Goal: Find specific page/section: Find specific page/section

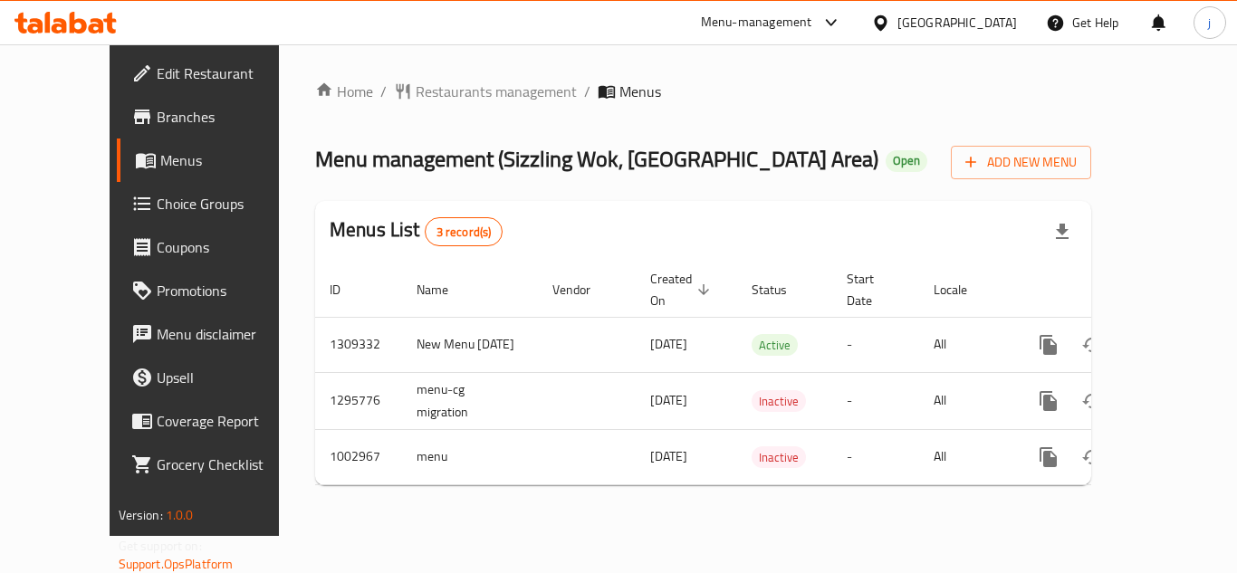
click at [953, 20] on div "[GEOGRAPHIC_DATA]" at bounding box center [958, 23] width 120 height 20
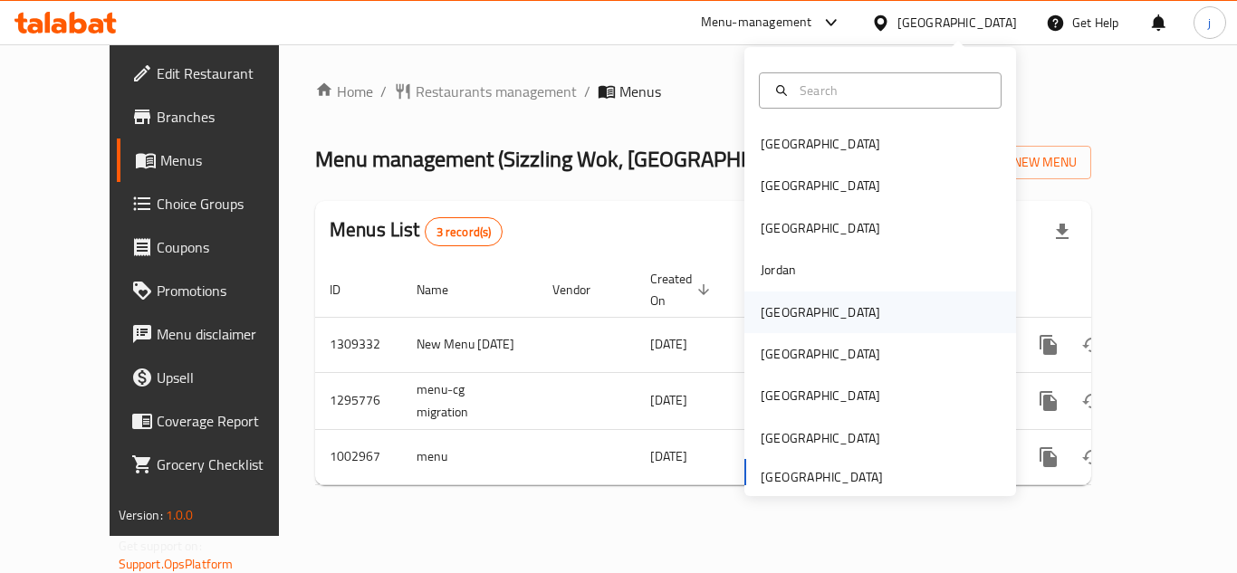
click at [777, 312] on div "[GEOGRAPHIC_DATA]" at bounding box center [821, 312] width 120 height 20
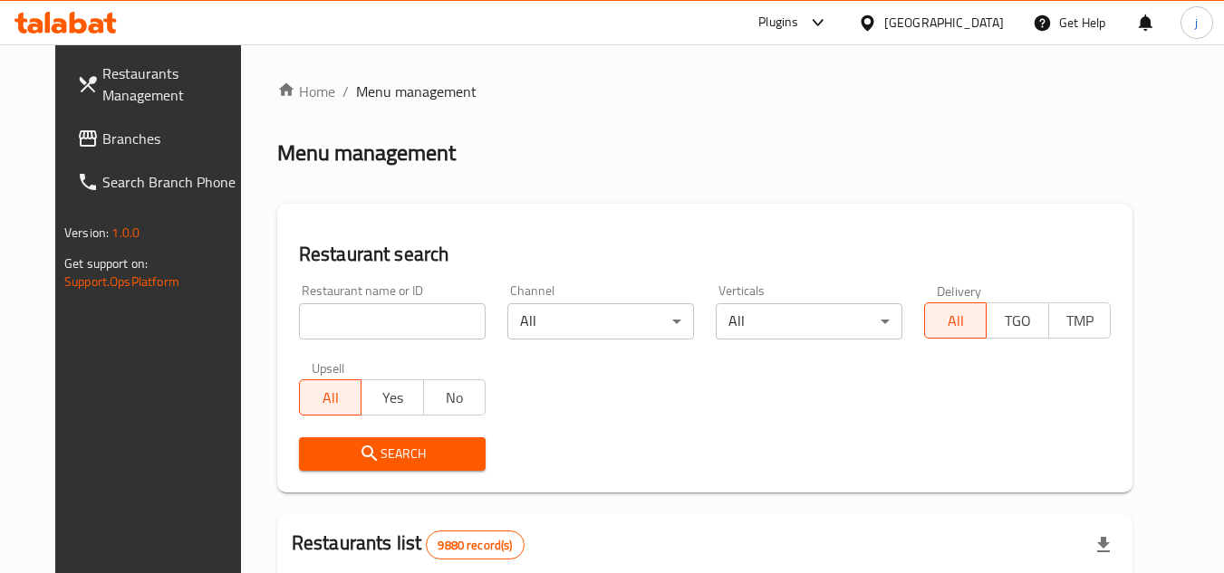
click at [122, 130] on span "Branches" at bounding box center [173, 139] width 143 height 22
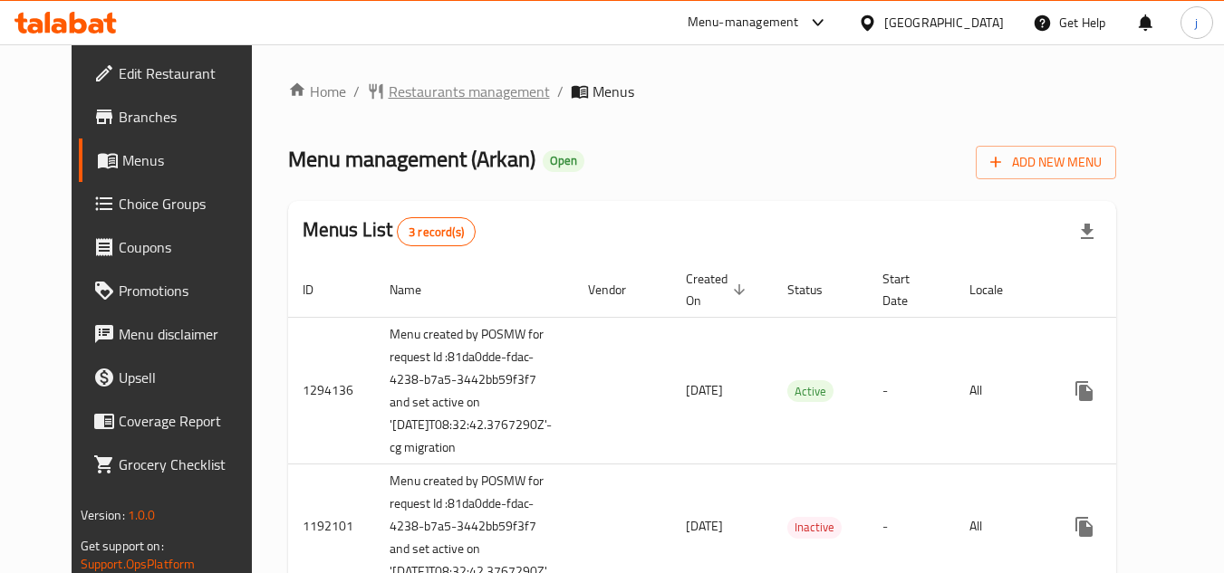
click at [425, 85] on span "Restaurants management" at bounding box center [469, 92] width 161 height 22
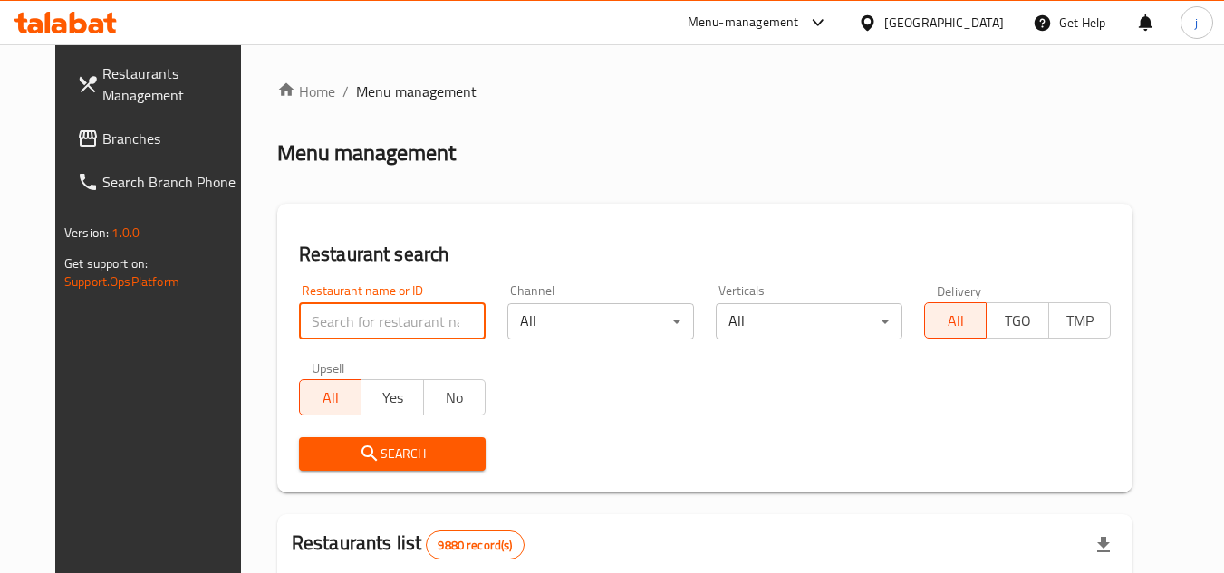
click at [374, 319] on input "search" at bounding box center [392, 321] width 187 height 36
paste input "13810"
type input "13810"
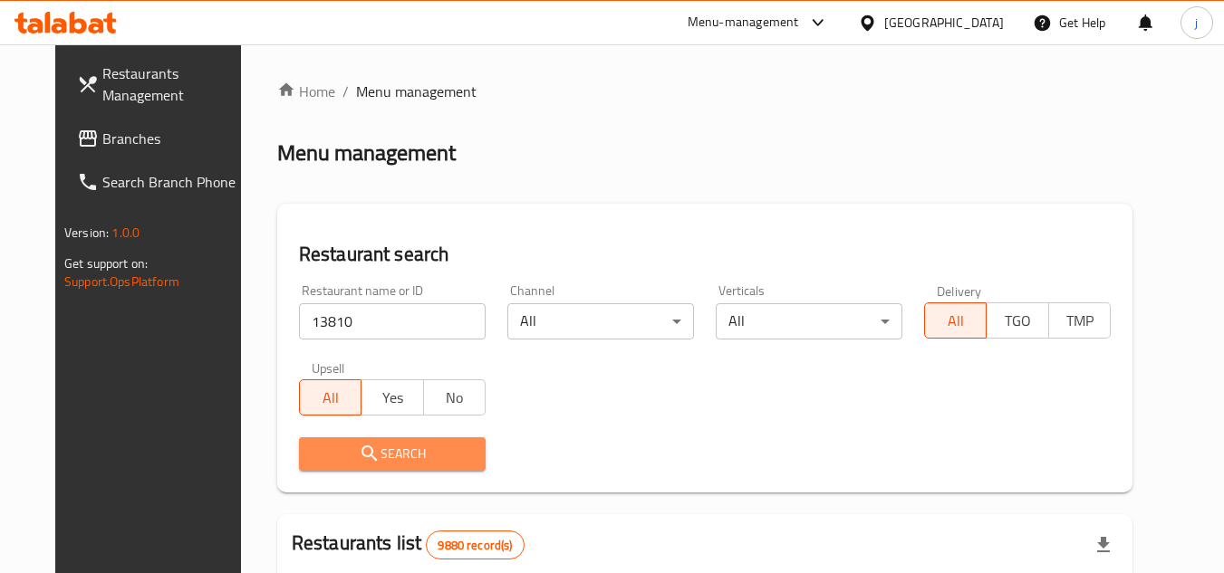
click at [363, 451] on span "Search" at bounding box center [392, 454] width 158 height 23
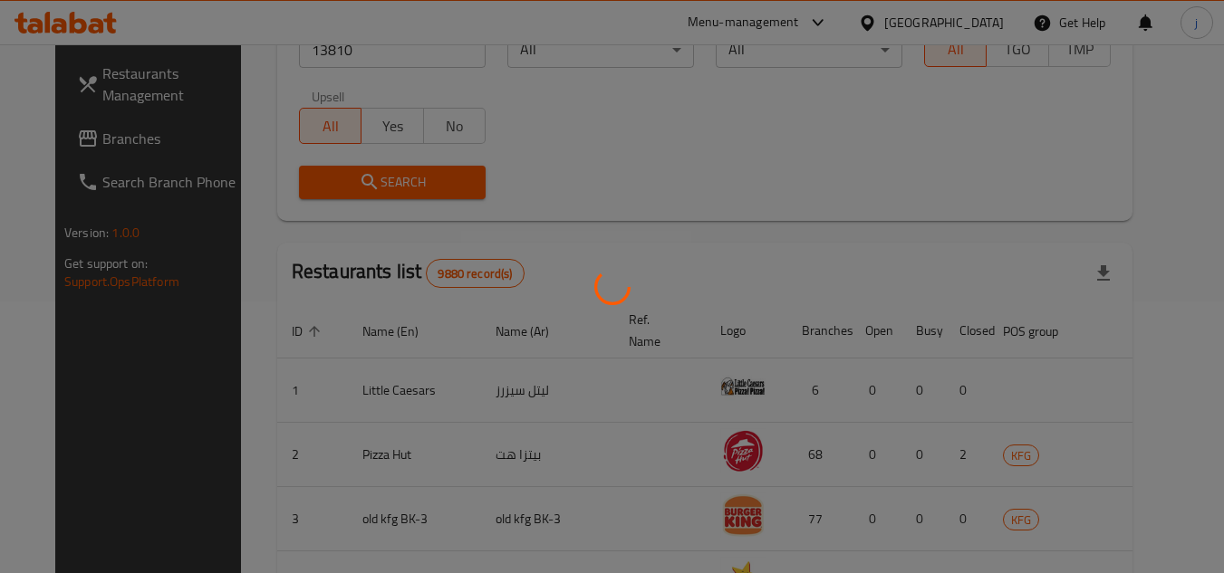
scroll to position [219, 0]
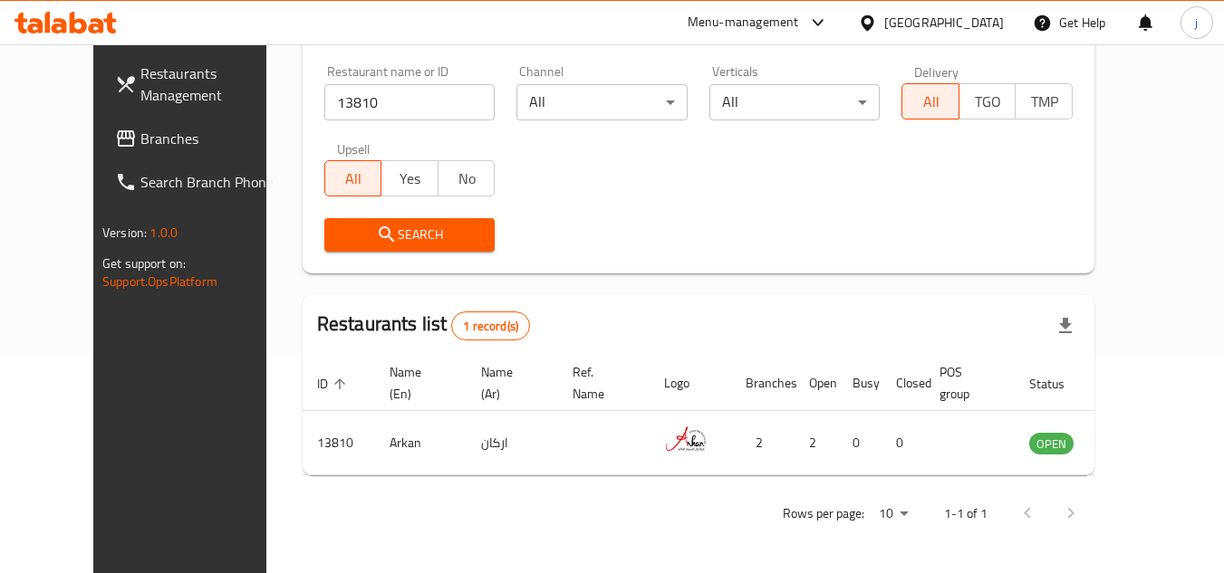
click at [402, 236] on span "Search" at bounding box center [410, 235] width 142 height 23
